Goal: Task Accomplishment & Management: Manage account settings

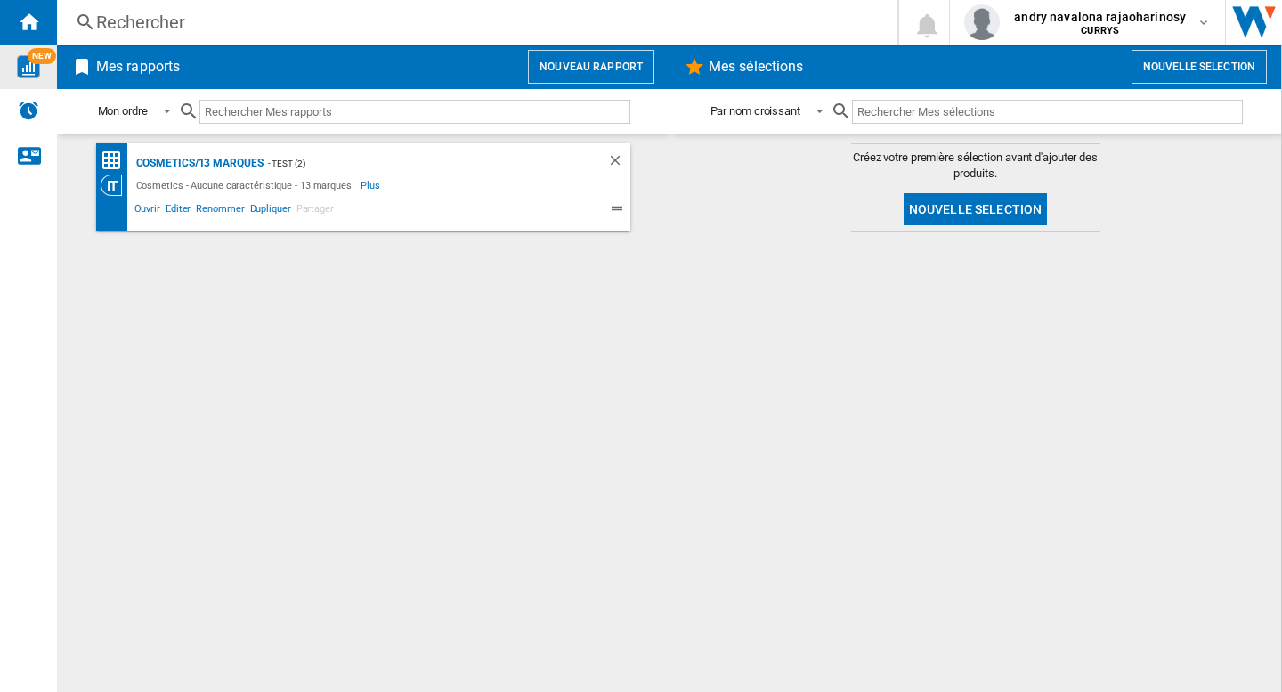
click at [32, 67] on img "WiseCard" at bounding box center [28, 66] width 23 height 23
click at [1113, 28] on b "CURRYS" at bounding box center [1100, 31] width 38 height 12
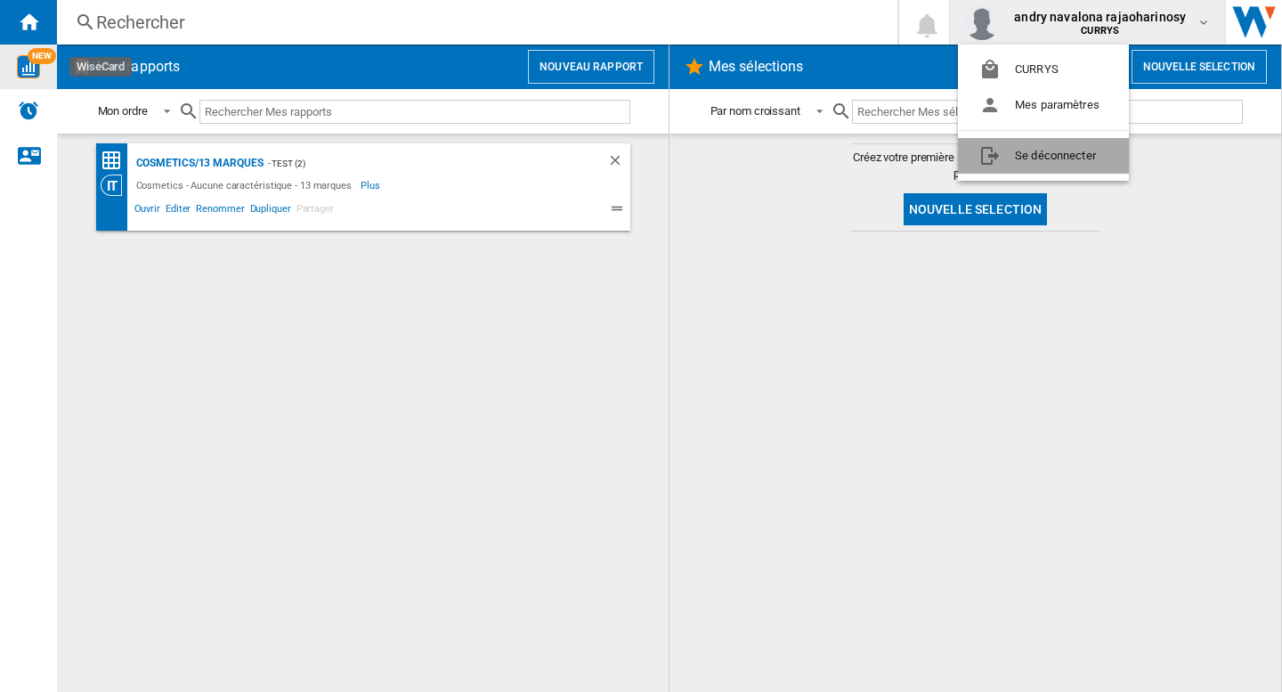
click at [1047, 149] on button "Se déconnecter" at bounding box center [1043, 156] width 171 height 36
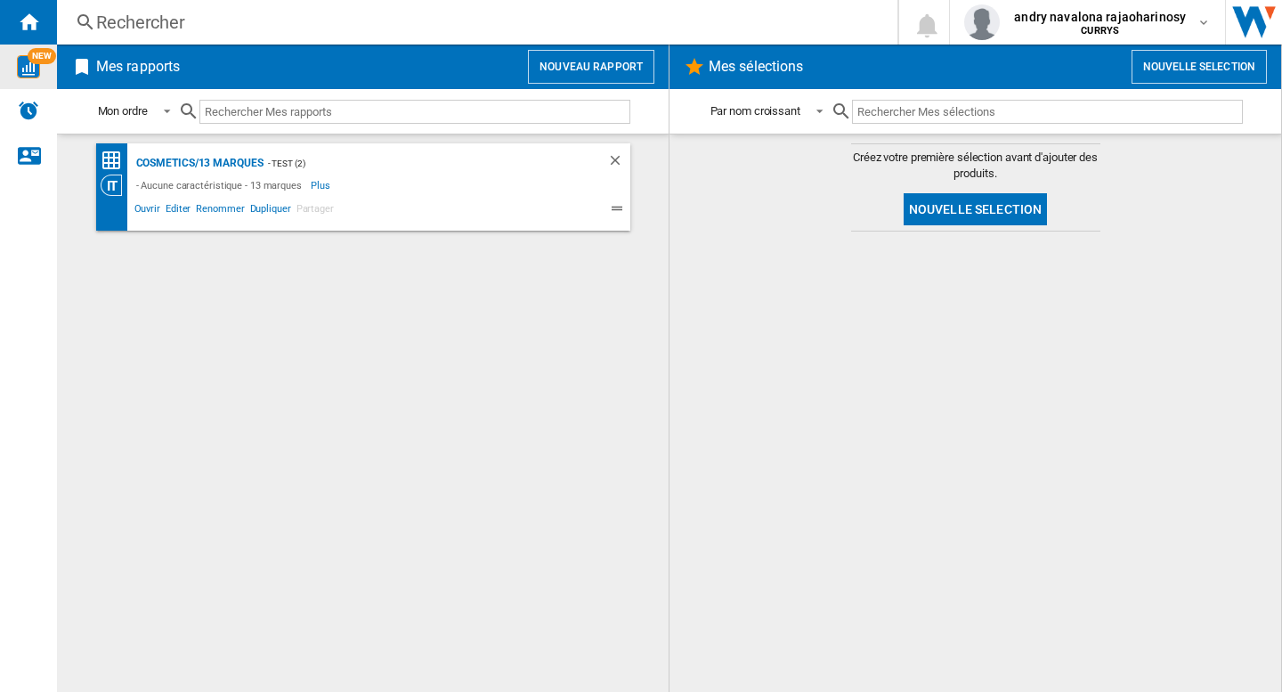
click at [30, 70] on img "WiseCard" at bounding box center [28, 66] width 23 height 23
click at [1094, 19] on span "andry navalona rajaoharinosy" at bounding box center [1100, 17] width 172 height 18
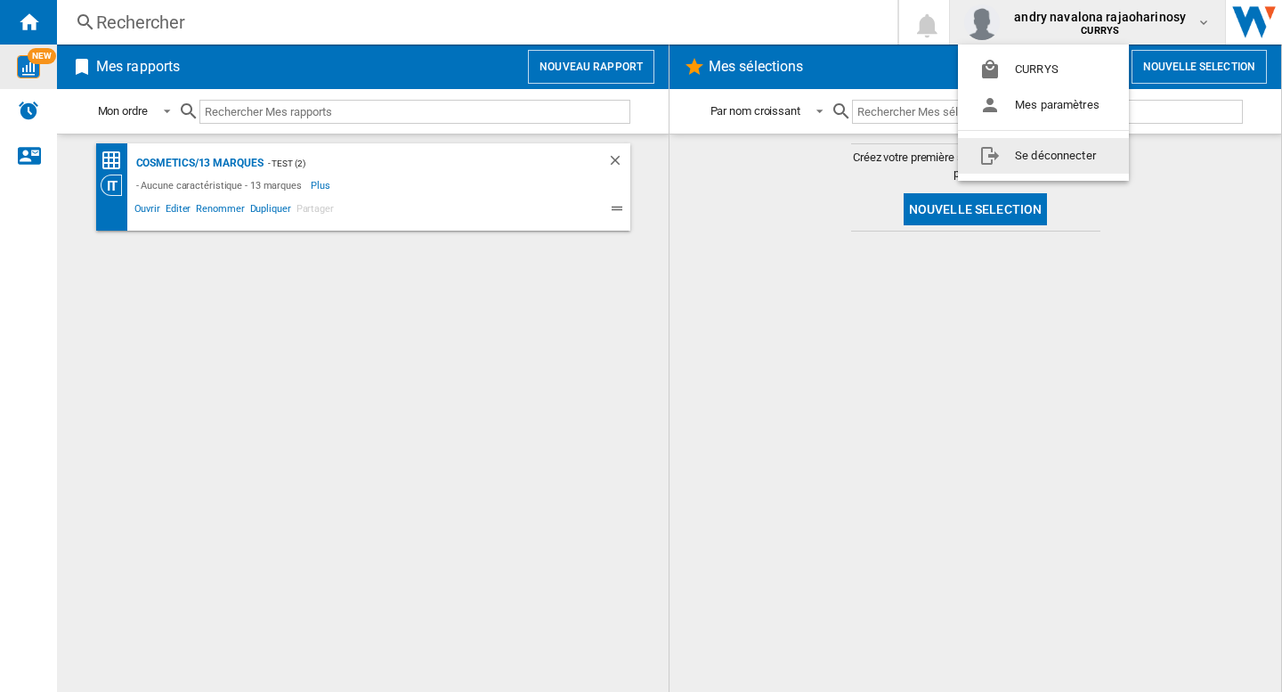
click at [1069, 154] on button "Se déconnecter" at bounding box center [1043, 156] width 171 height 36
